Goal: Obtain resource: Download file/media

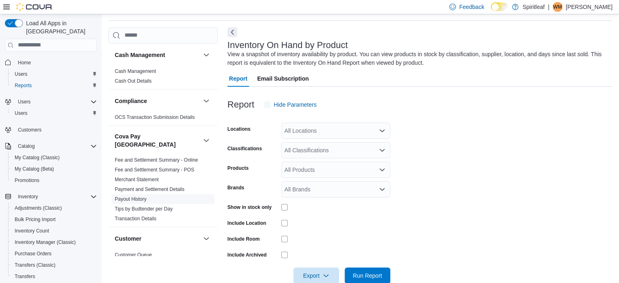
scroll to position [27, 0]
click at [148, 176] on link "Merchant Statement" at bounding box center [137, 179] width 44 height 6
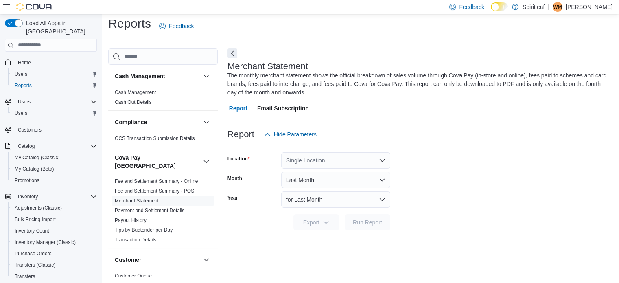
click at [308, 158] on div "Single Location" at bounding box center [335, 160] width 109 height 16
type input "***"
click at [335, 173] on span "262 - [GEOGRAPHIC_DATA]" at bounding box center [358, 174] width 74 height 8
click at [519, 170] on form "Location 262 - [GEOGRAPHIC_DATA] Combo box. Selected. 262 - [GEOGRAPHIC_DATA]. …" at bounding box center [420, 186] width 385 height 88
click at [306, 221] on span "Export" at bounding box center [316, 222] width 36 height 16
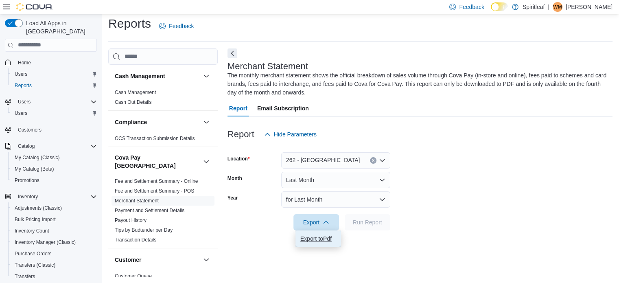
click at [316, 236] on span "Export to Pdf" at bounding box center [318, 238] width 36 height 7
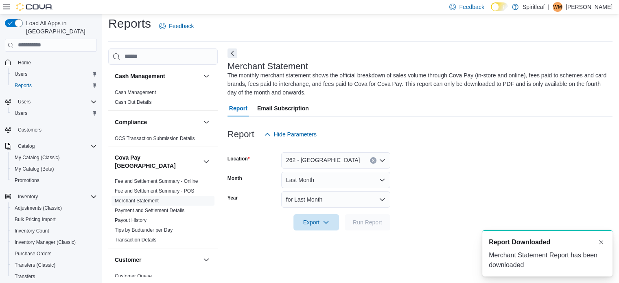
scroll to position [0, 0]
